Goal: Transaction & Acquisition: Purchase product/service

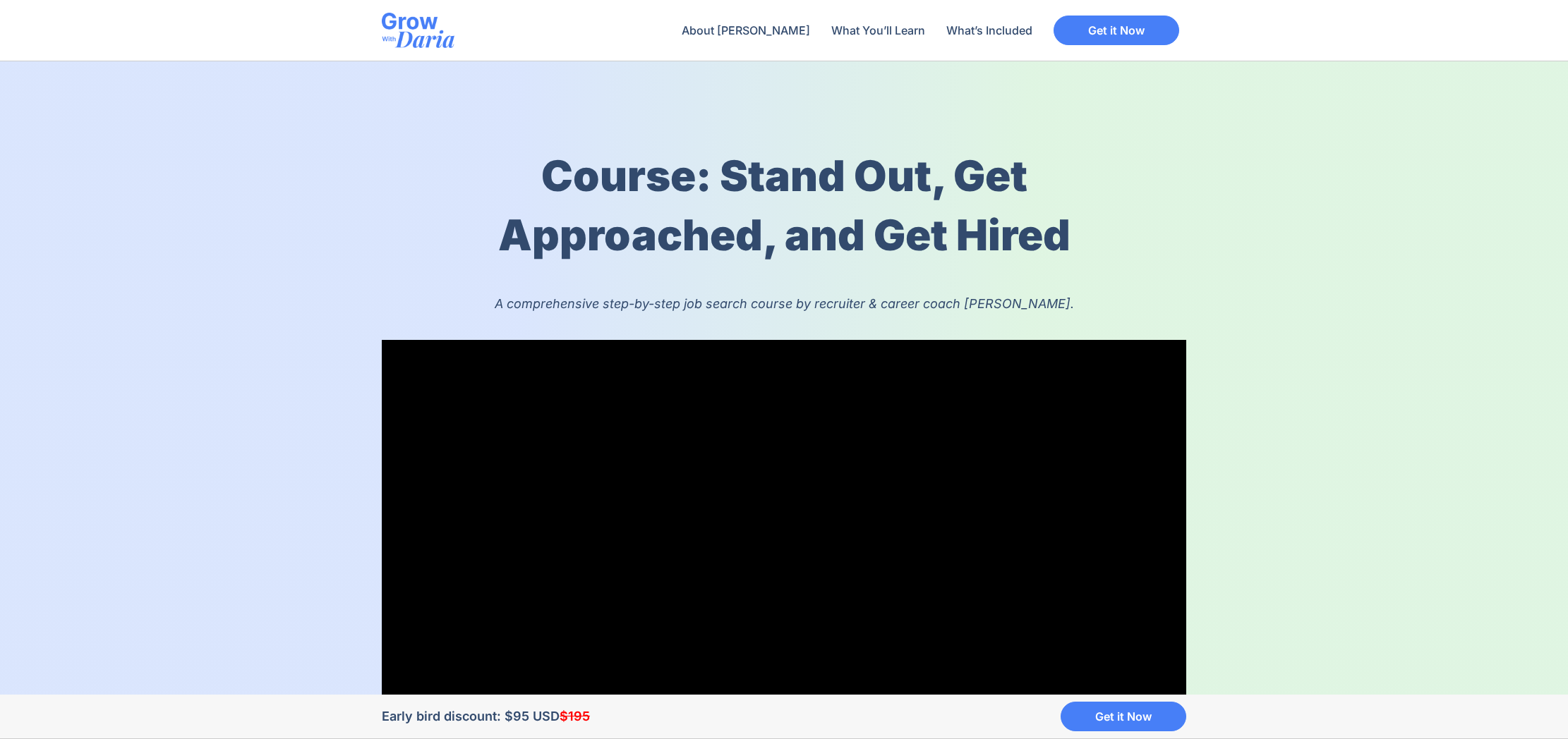
click at [412, 33] on img at bounding box center [418, 30] width 73 height 35
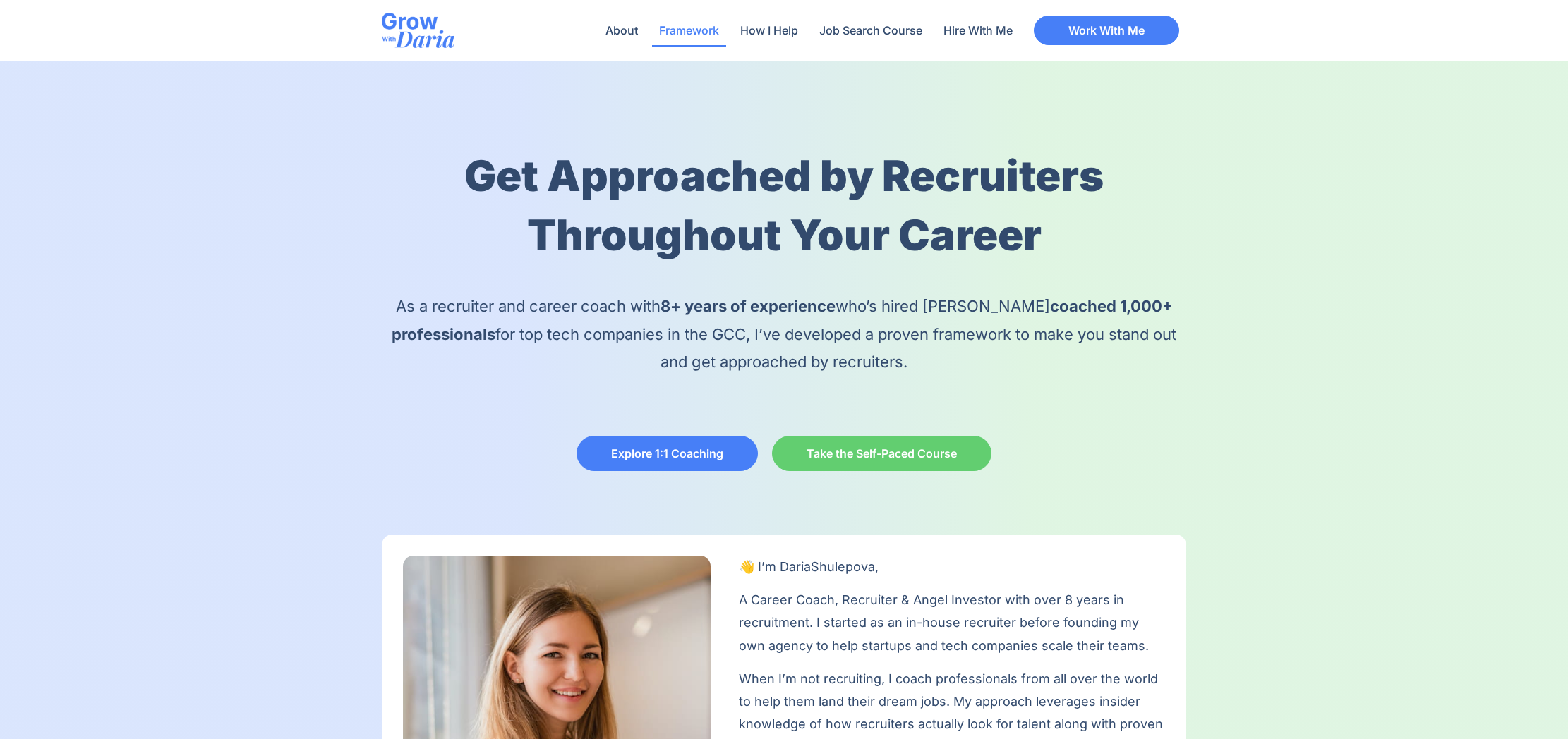
click at [695, 31] on link "Framework" at bounding box center [689, 31] width 74 height 33
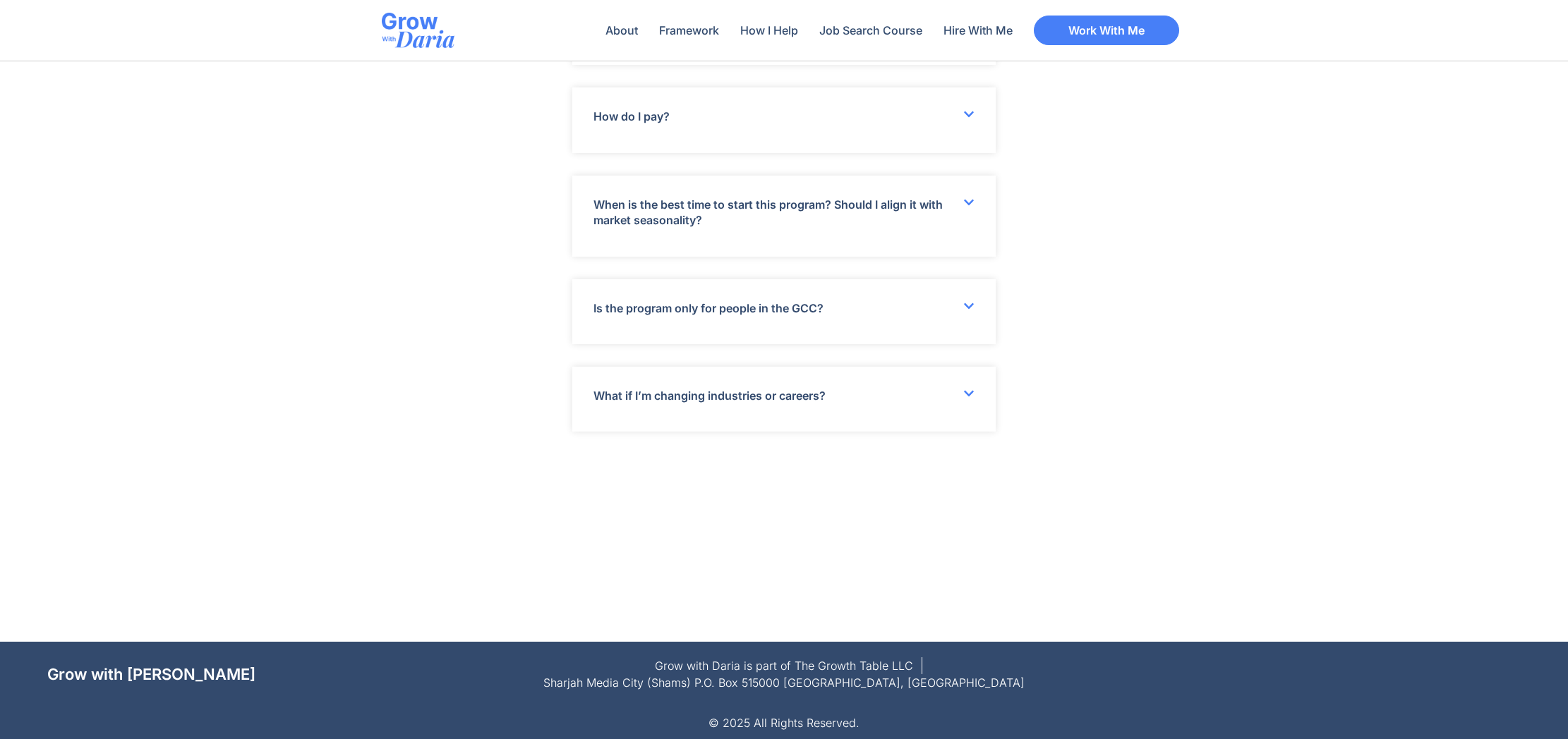
scroll to position [5124, 0]
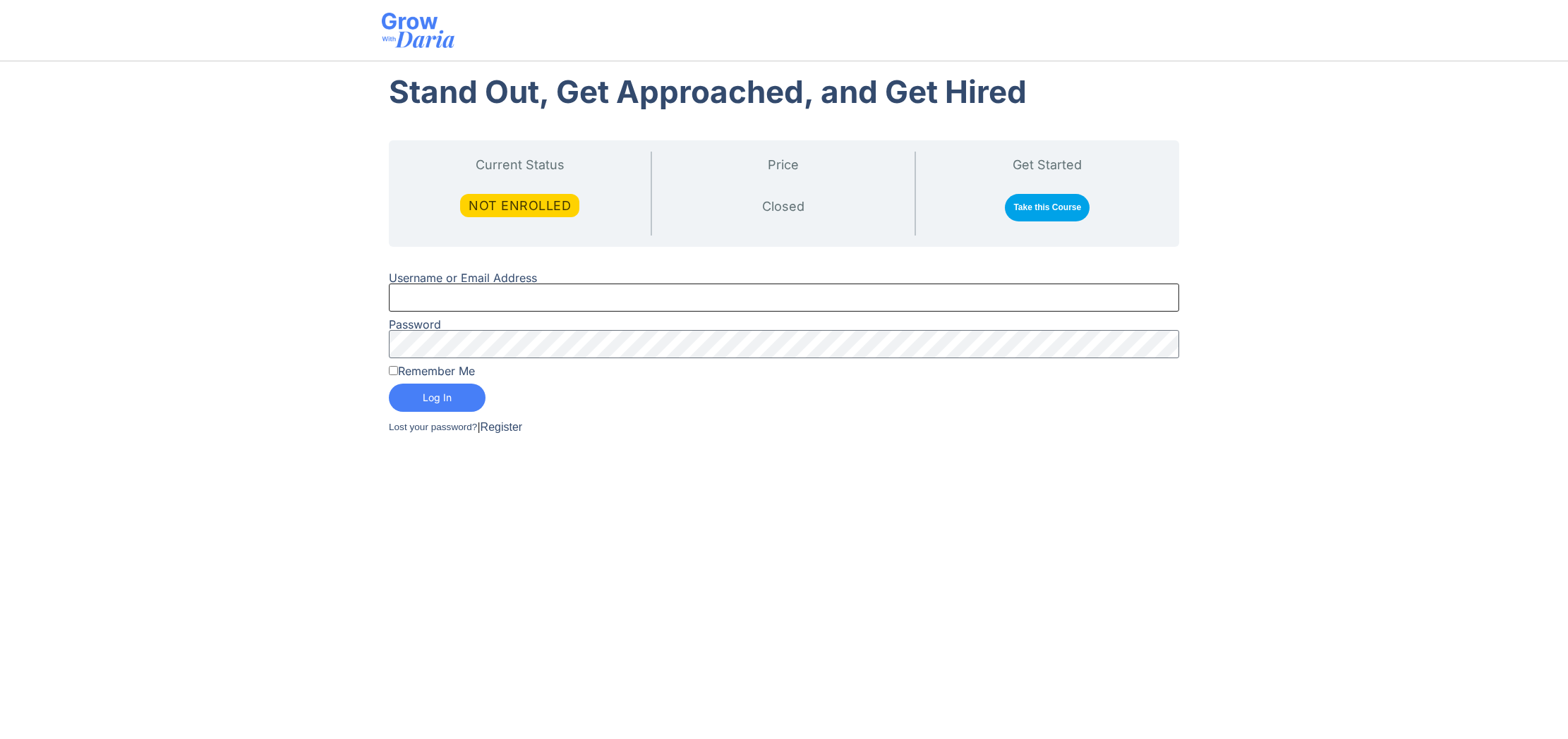
click at [448, 296] on input "Username or Email Address" at bounding box center [784, 298] width 790 height 28
type input "shobhitm_81@yahoo.com"
click at [424, 393] on span "Log In" at bounding box center [437, 397] width 29 height 10
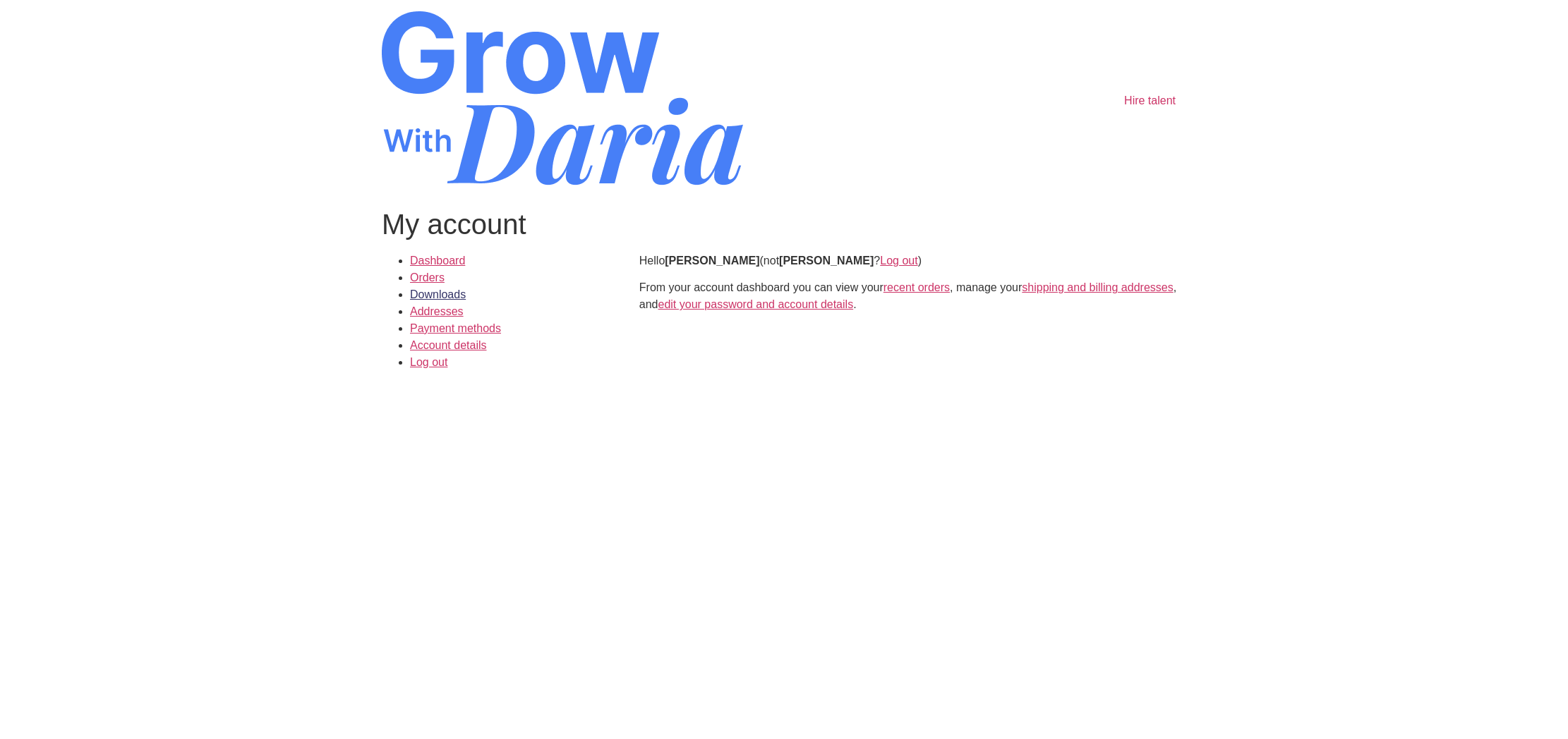
click at [437, 296] on link "Downloads" at bounding box center [437, 294] width 56 height 12
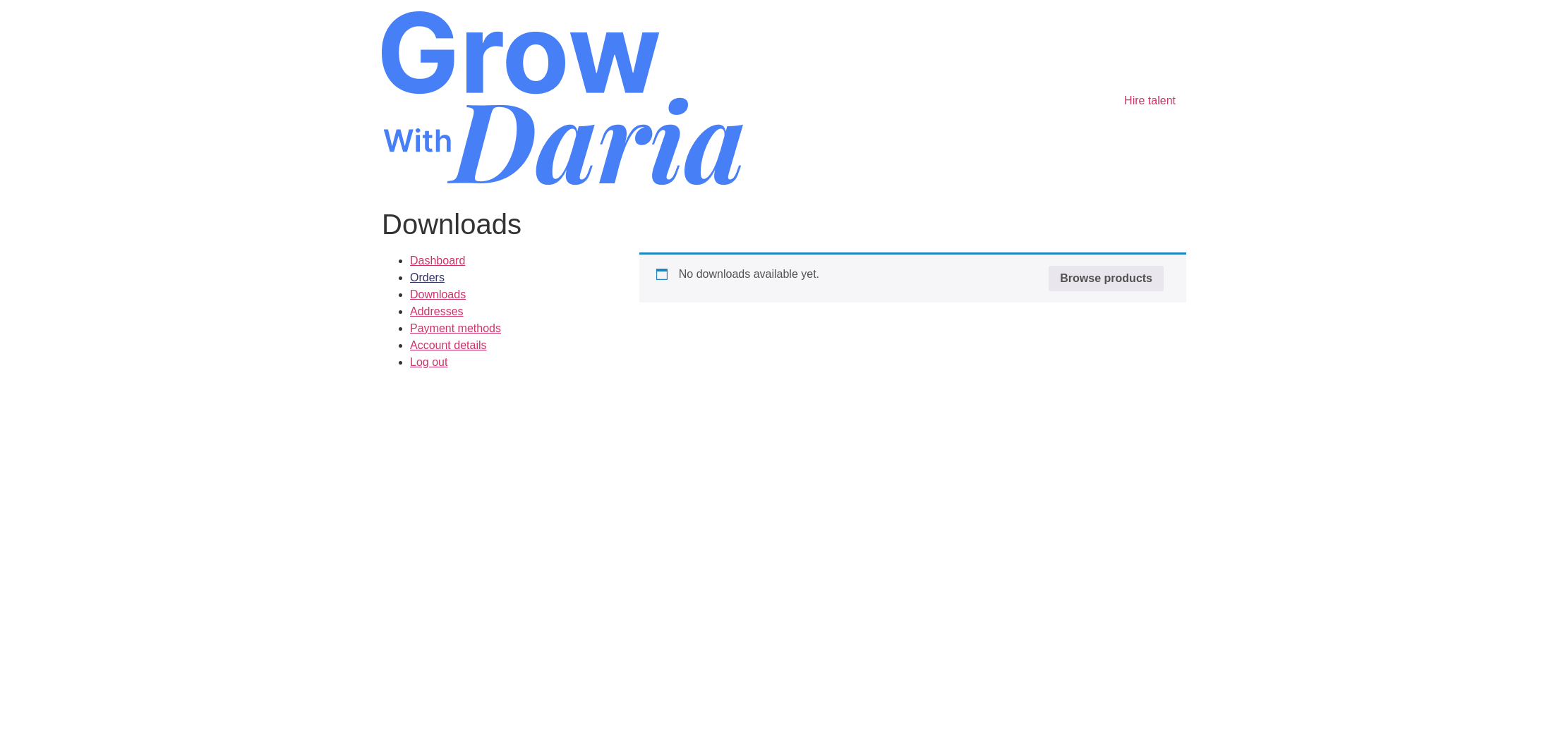
click at [443, 278] on link "Orders" at bounding box center [427, 277] width 34 height 12
click at [455, 259] on link "Dashboard" at bounding box center [437, 261] width 55 height 12
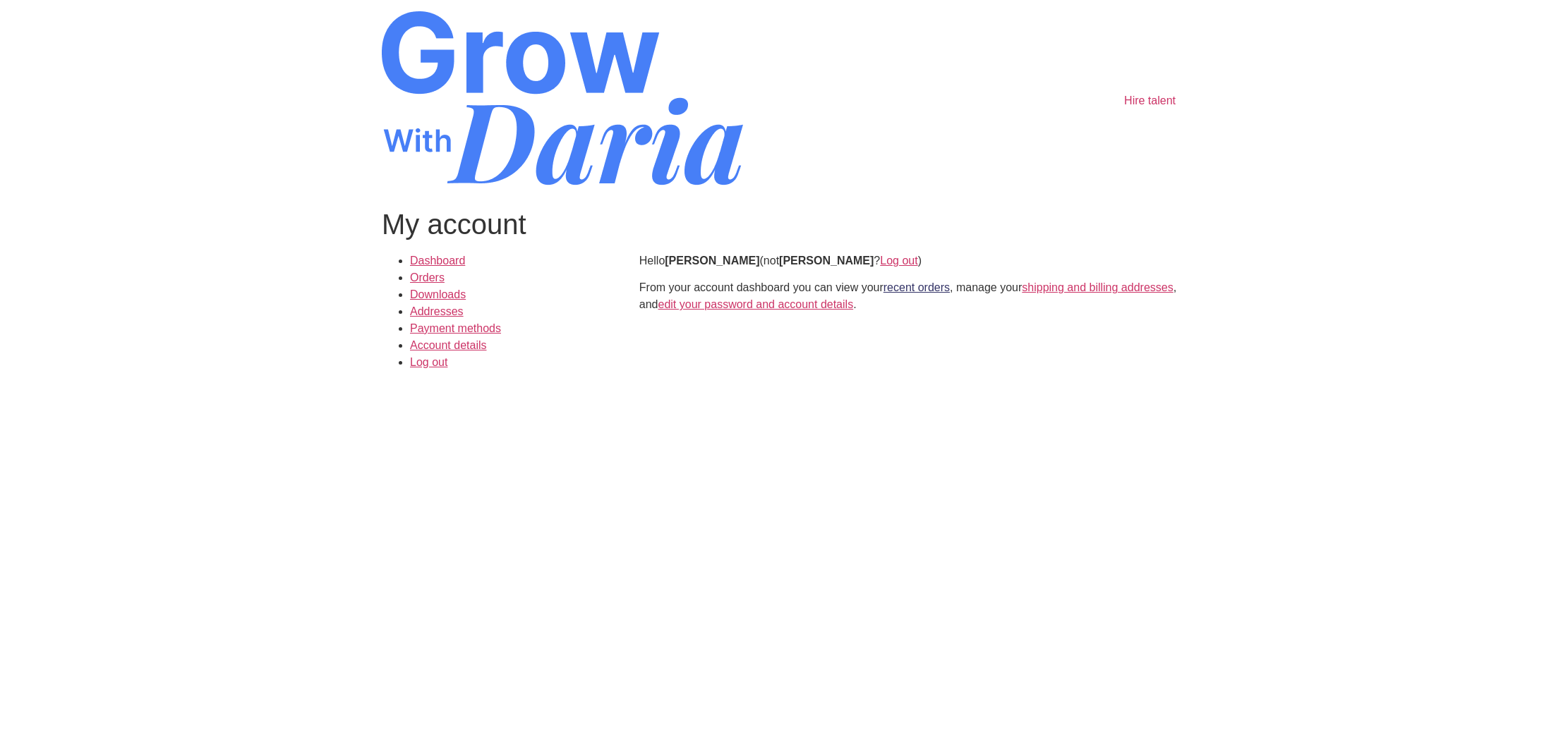
click at [935, 291] on link "recent orders" at bounding box center [916, 288] width 66 height 12
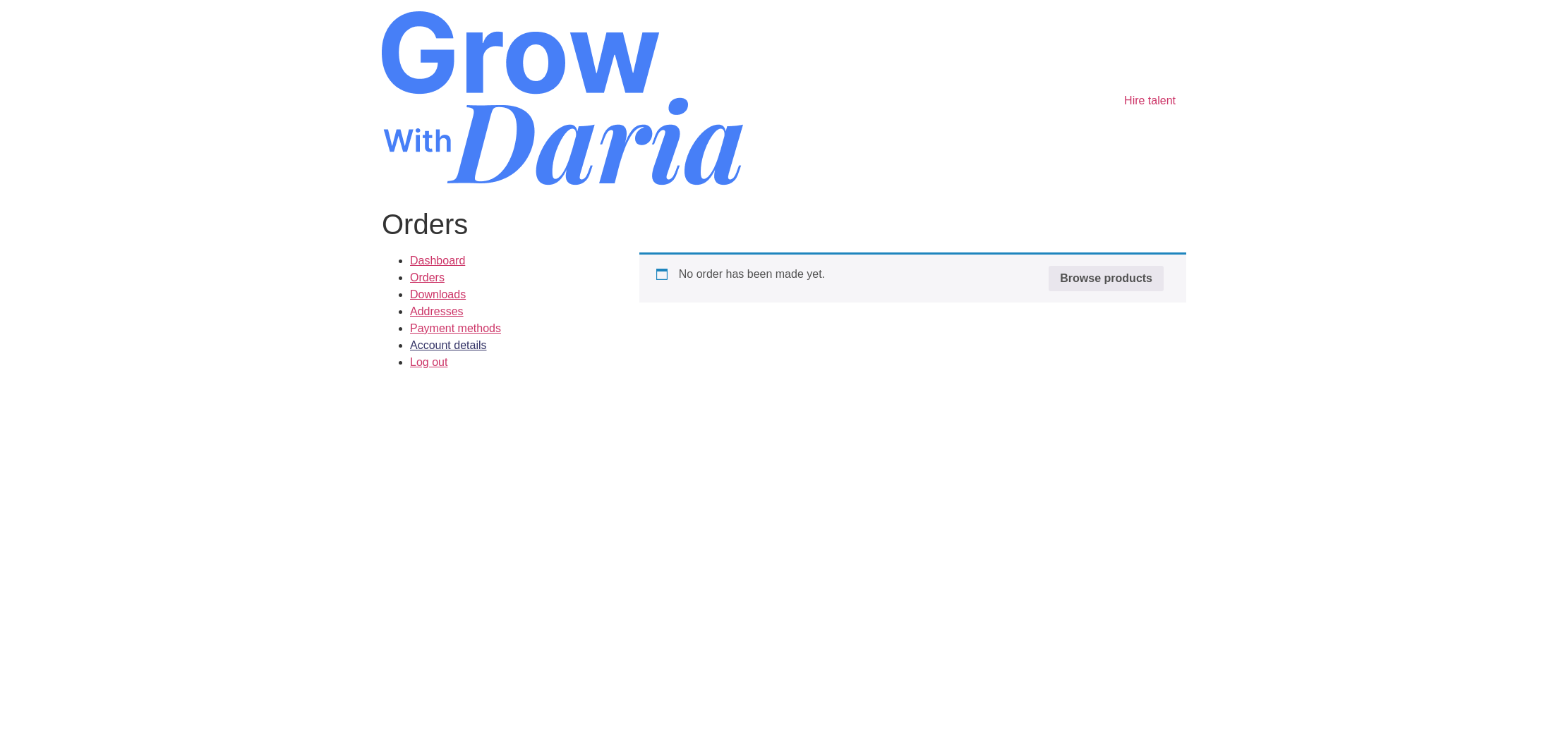
click at [443, 346] on link "Account details" at bounding box center [448, 345] width 77 height 12
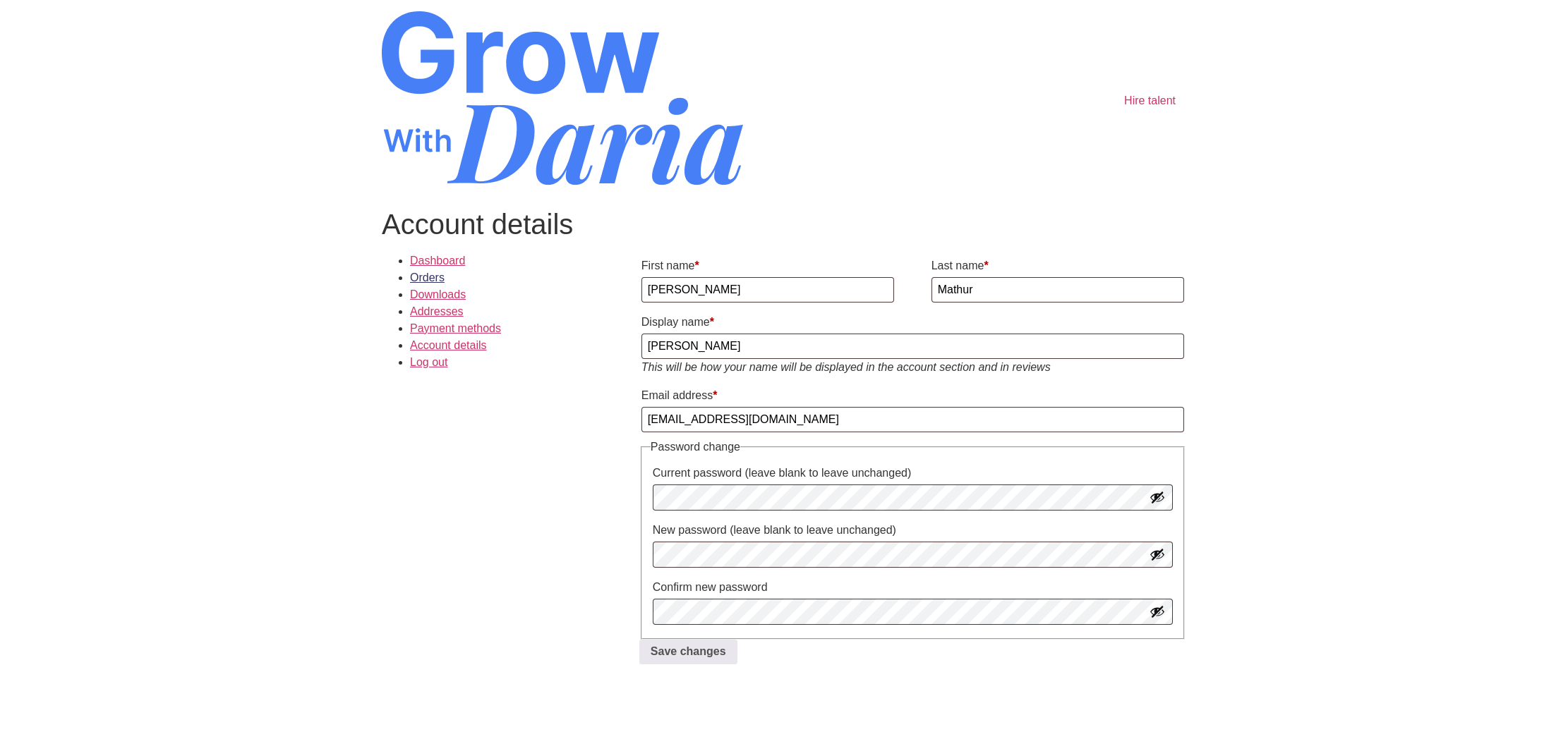
click at [437, 279] on link "Orders" at bounding box center [427, 277] width 34 height 12
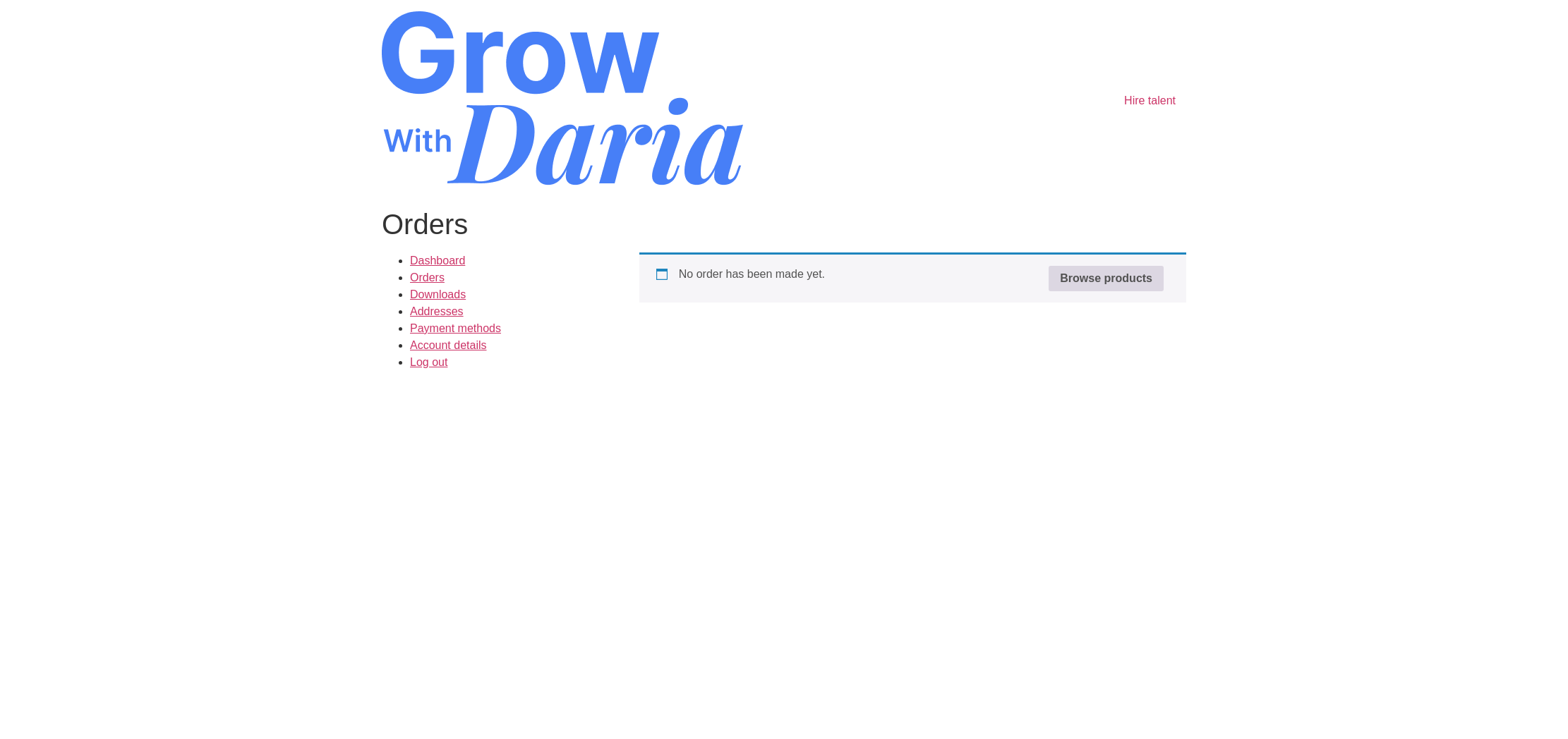
click at [1073, 277] on link "Browse products" at bounding box center [1106, 279] width 115 height 25
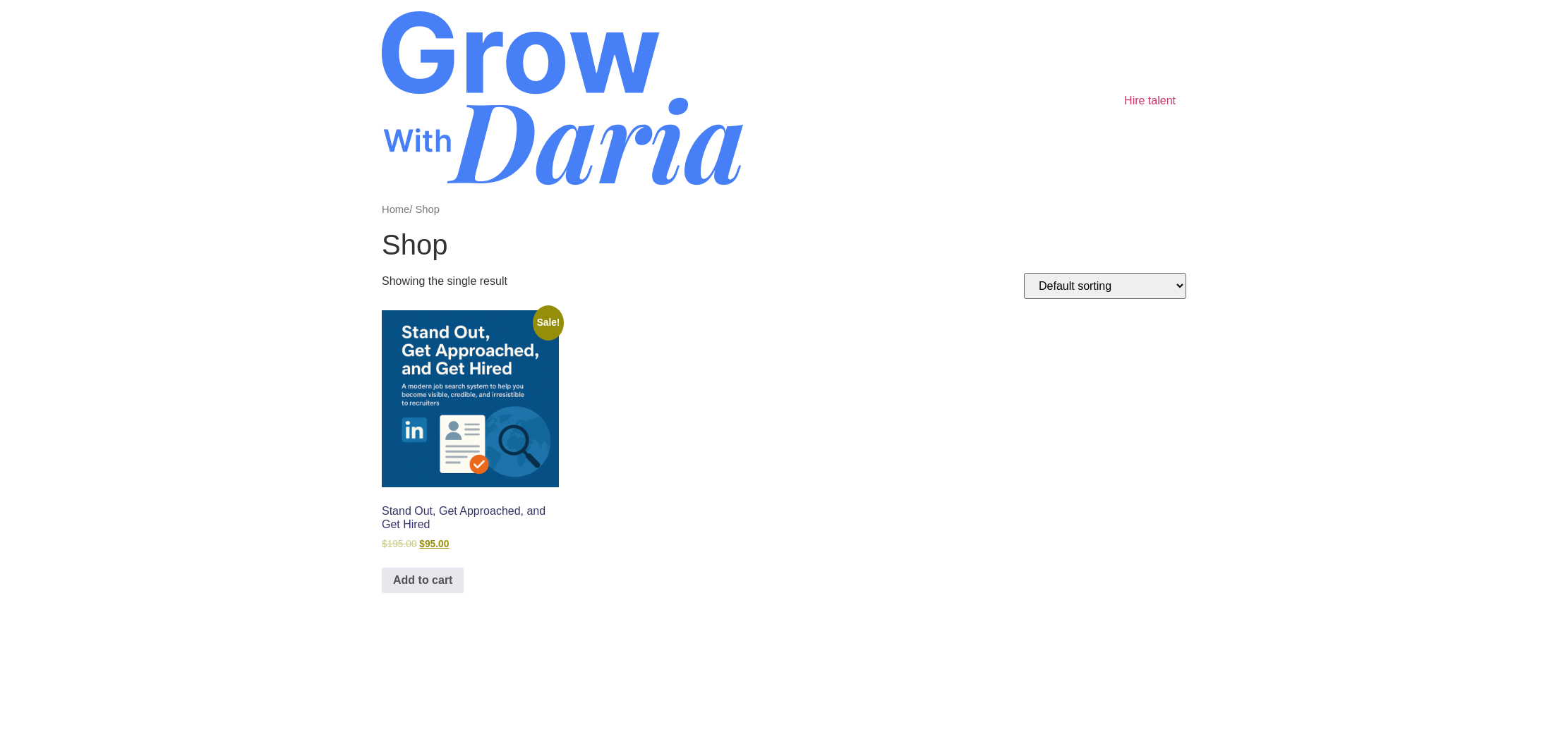
click at [500, 391] on img at bounding box center [470, 399] width 177 height 177
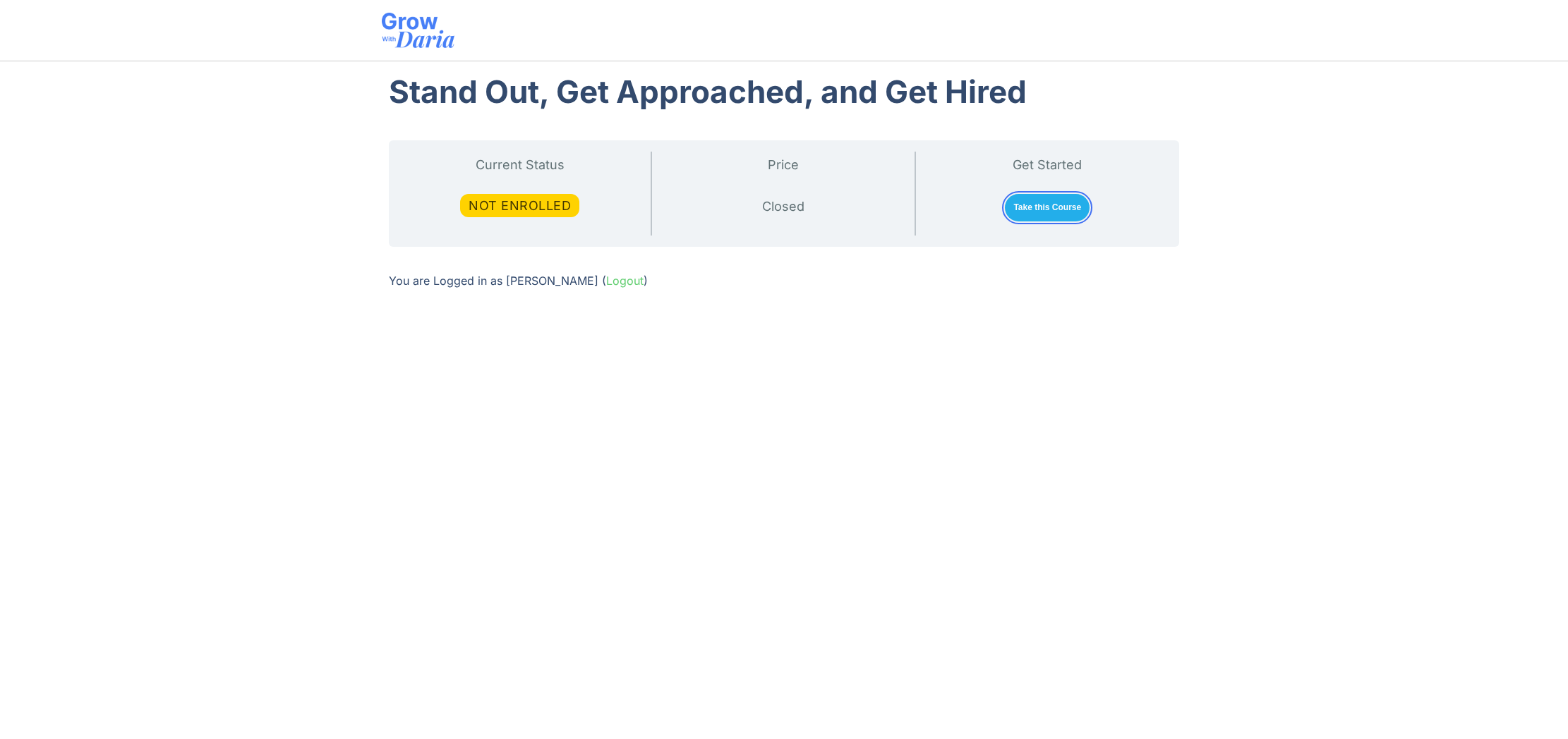
click at [1049, 212] on link "Take this Course" at bounding box center [1047, 207] width 85 height 28
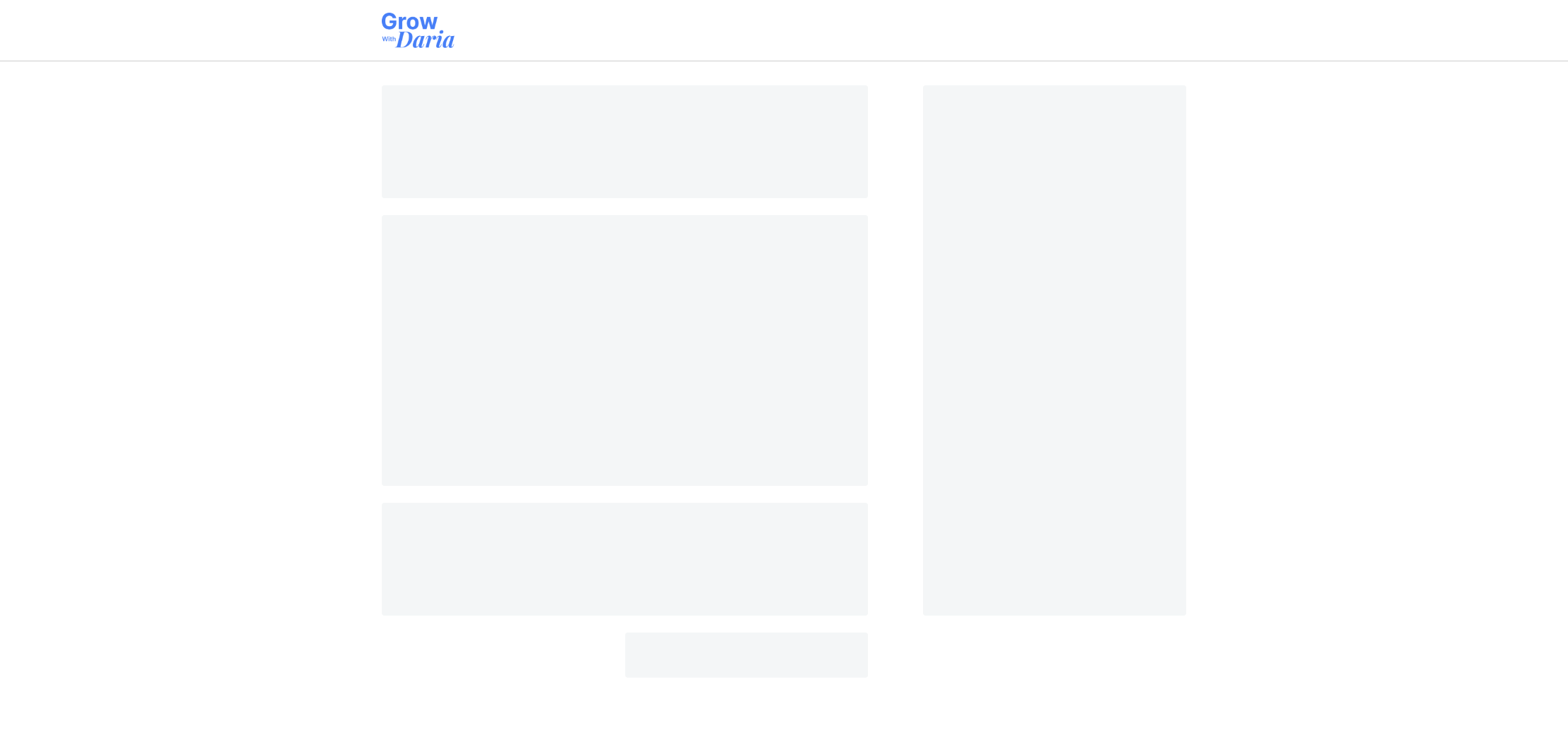
select select "SA"
